Goal: Find specific page/section: Find specific page/section

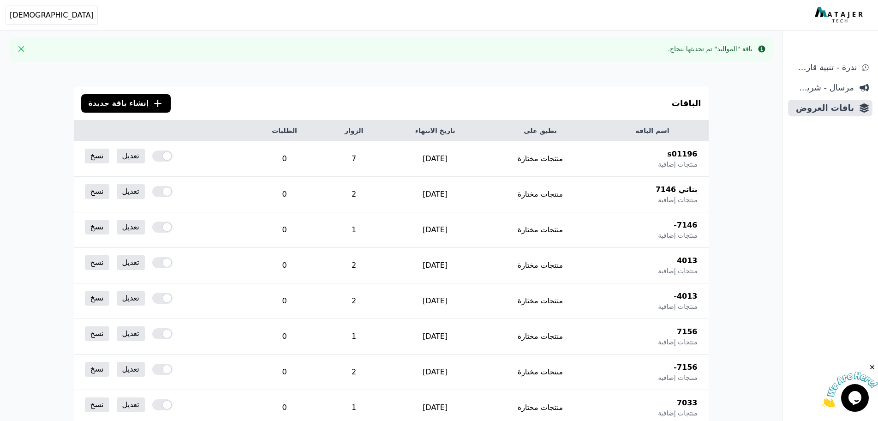
click at [727, 50] on div "باقة "المواليد" تم تحديثها بنجاح." at bounding box center [710, 48] width 85 height 9
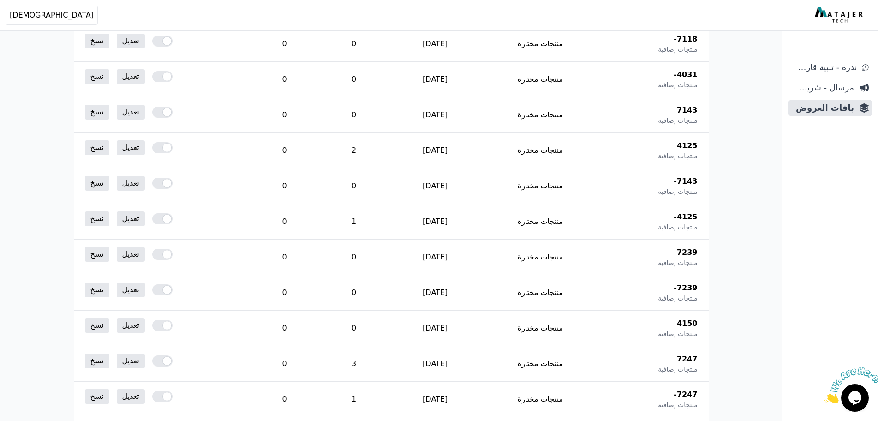
scroll to position [1477, 0]
click at [690, 180] on span "4031" at bounding box center [687, 181] width 21 height 11
copy span "4031"
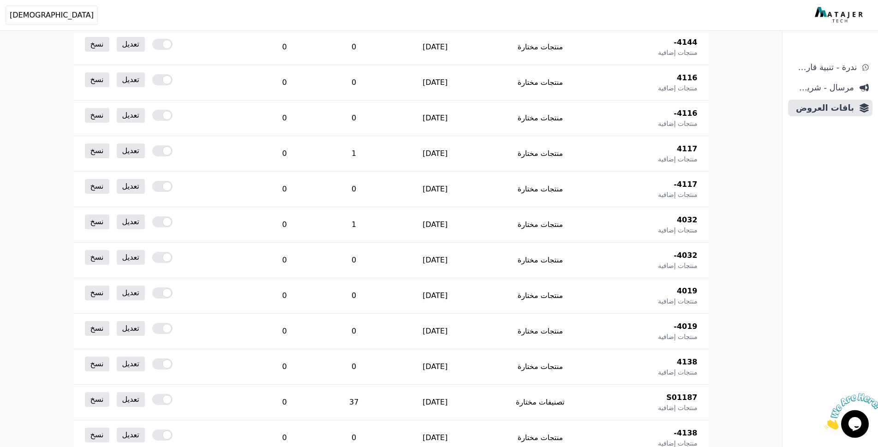
scroll to position [5503, 0]
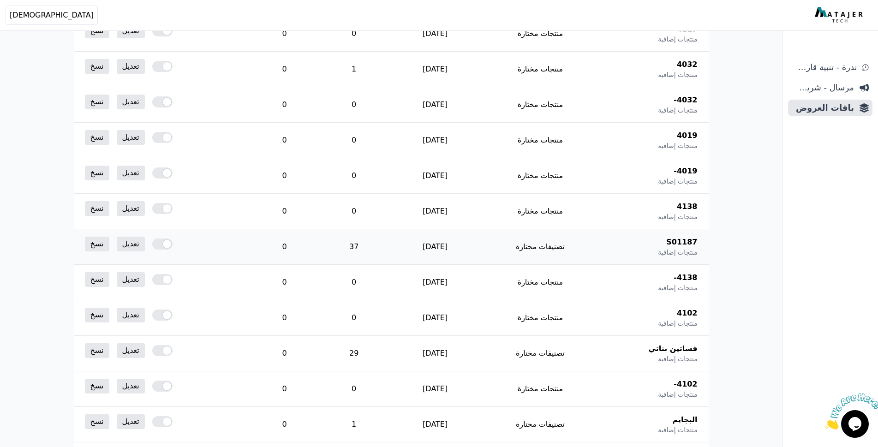
click at [682, 242] on span "S01187" at bounding box center [681, 242] width 31 height 11
copy span "S01187"
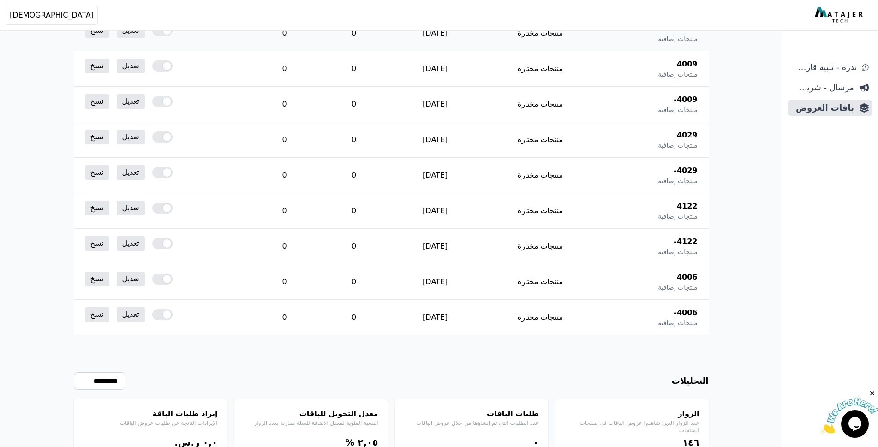
scroll to position [8102, 0]
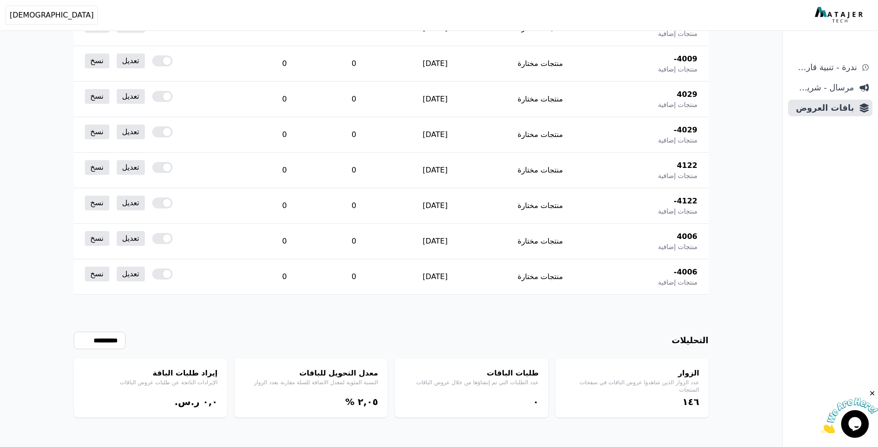
click at [697, 402] on div "١٤٦" at bounding box center [632, 402] width 135 height 13
click at [854, 424] on img at bounding box center [849, 416] width 57 height 36
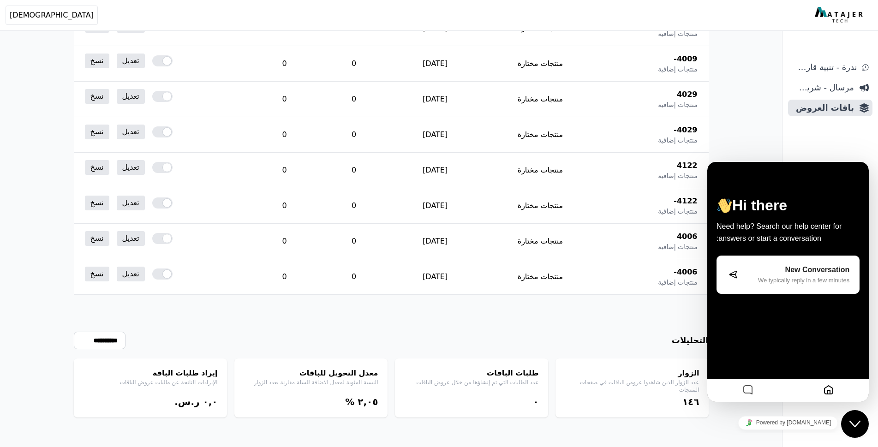
click at [685, 305] on div "**********" at bounding box center [391, 356] width 635 height 123
click at [826, 386] on icon "Home" at bounding box center [828, 391] width 11 height 18
click at [863, 424] on div "Close Chat This icon closes the chat window." at bounding box center [855, 424] width 28 height 11
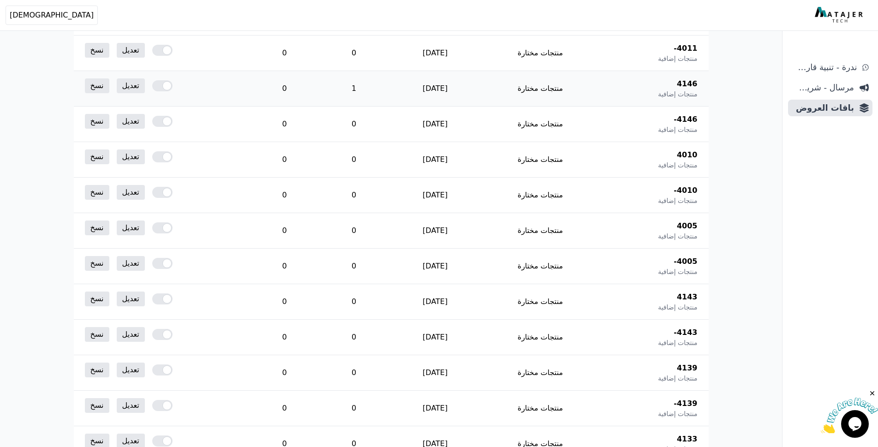
scroll to position [6118, 0]
